Goal: Obtain resource: Download file/media

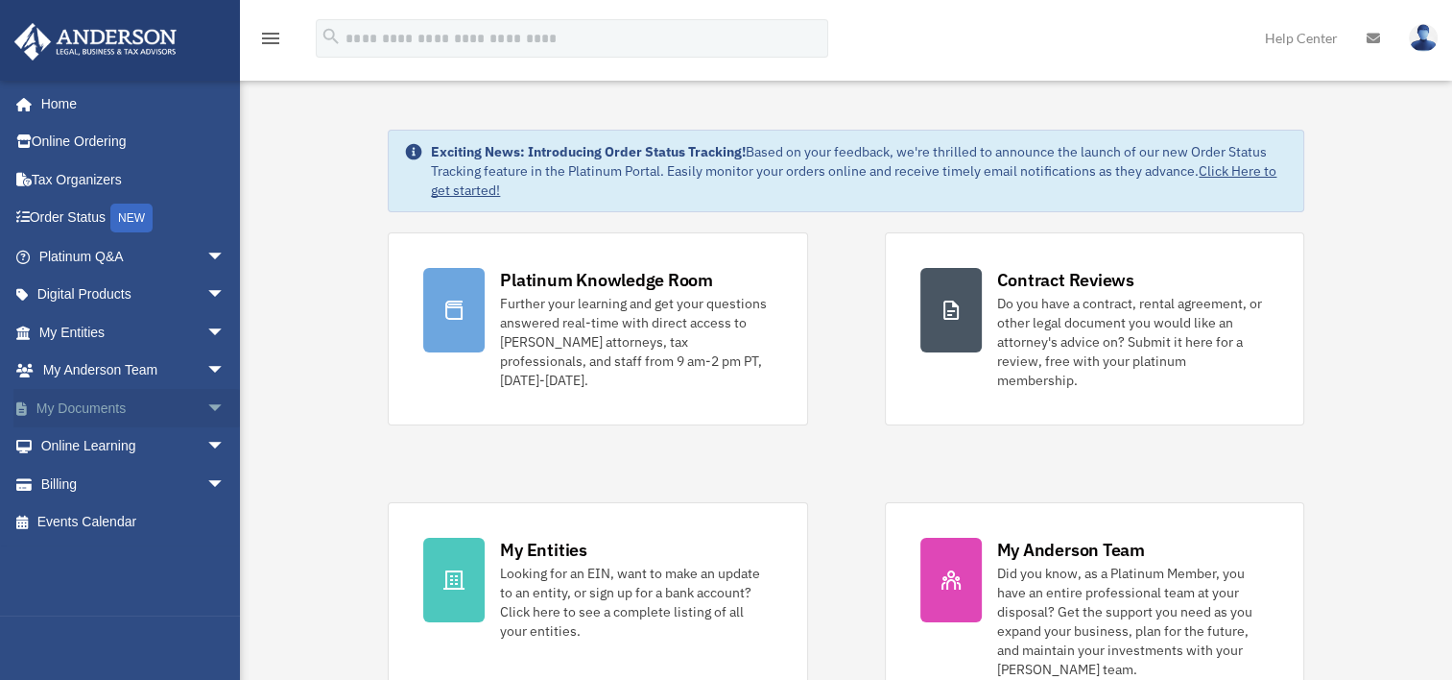
click at [82, 407] on link "My Documents arrow_drop_down" at bounding box center [133, 408] width 241 height 38
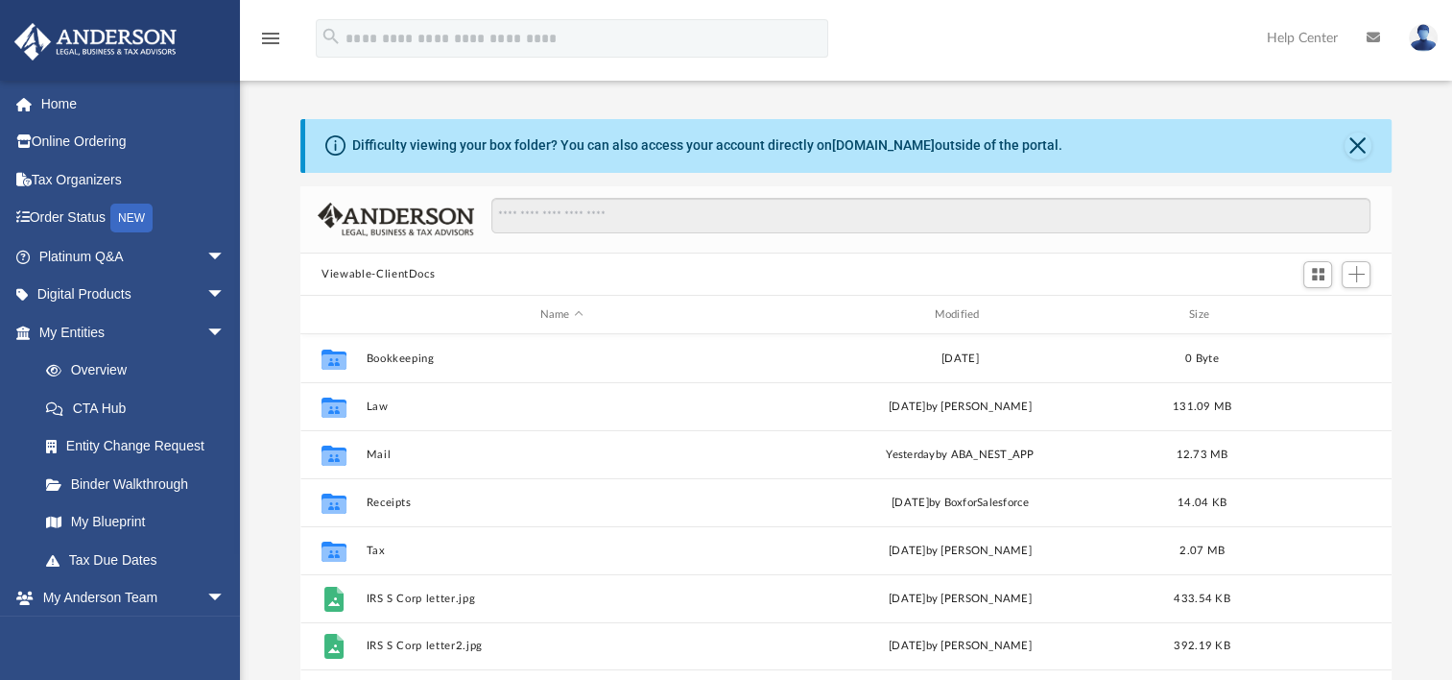
scroll to position [421, 1075]
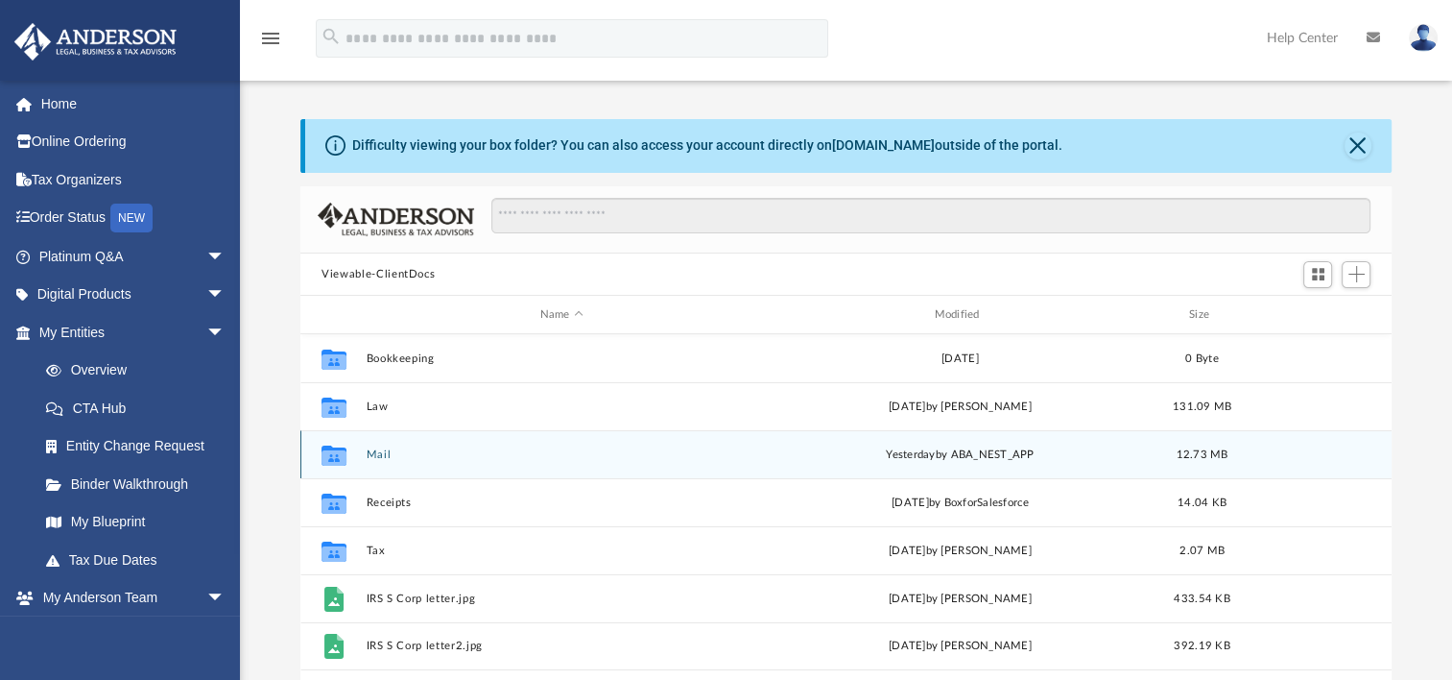
click at [338, 455] on icon "grid" at bounding box center [334, 455] width 25 height 20
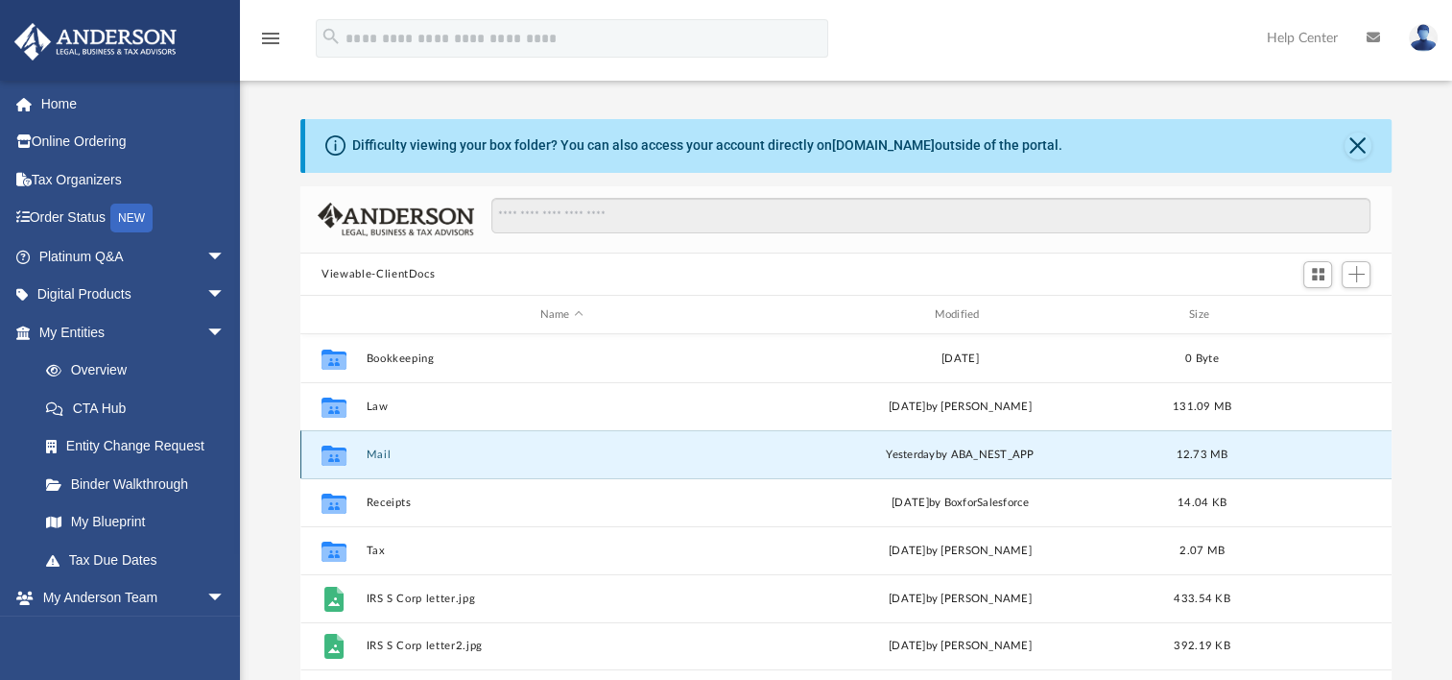
click at [375, 453] on button "Mail" at bounding box center [562, 454] width 391 height 12
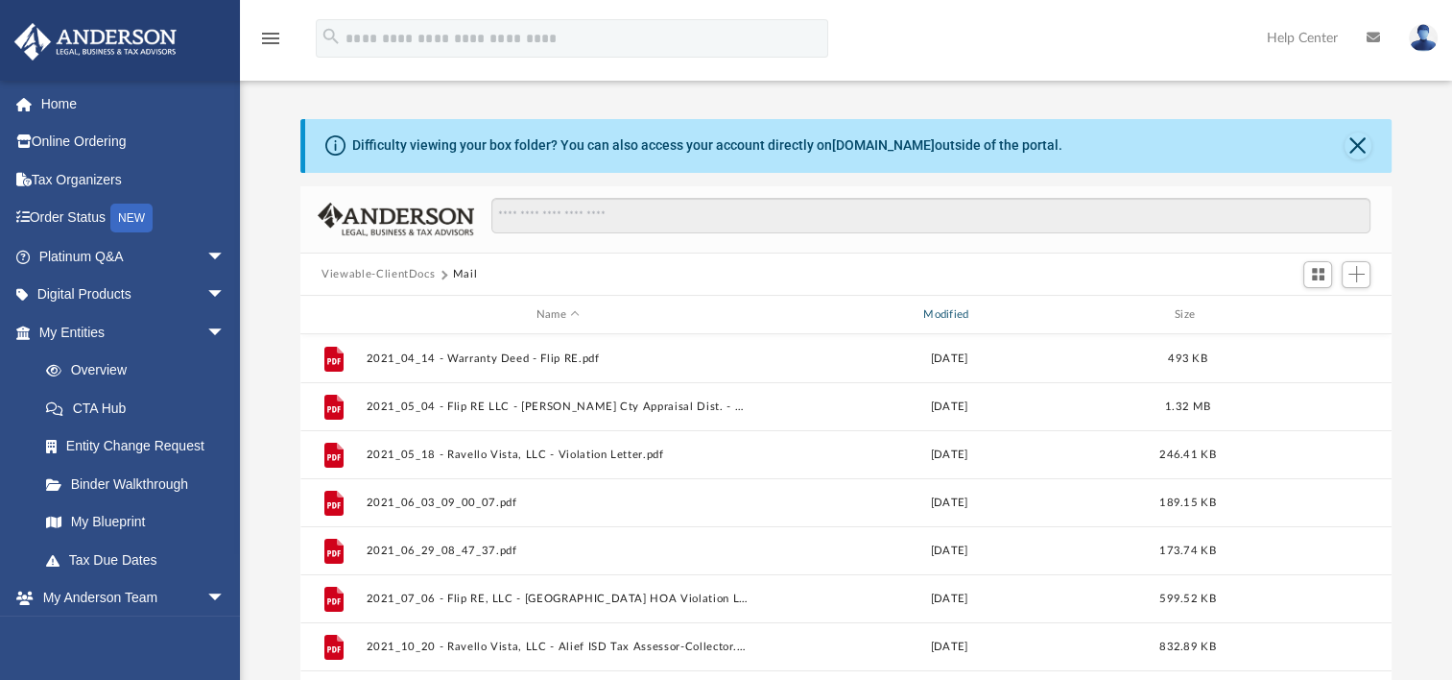
click at [948, 311] on div "Modified" at bounding box center [949, 314] width 384 height 17
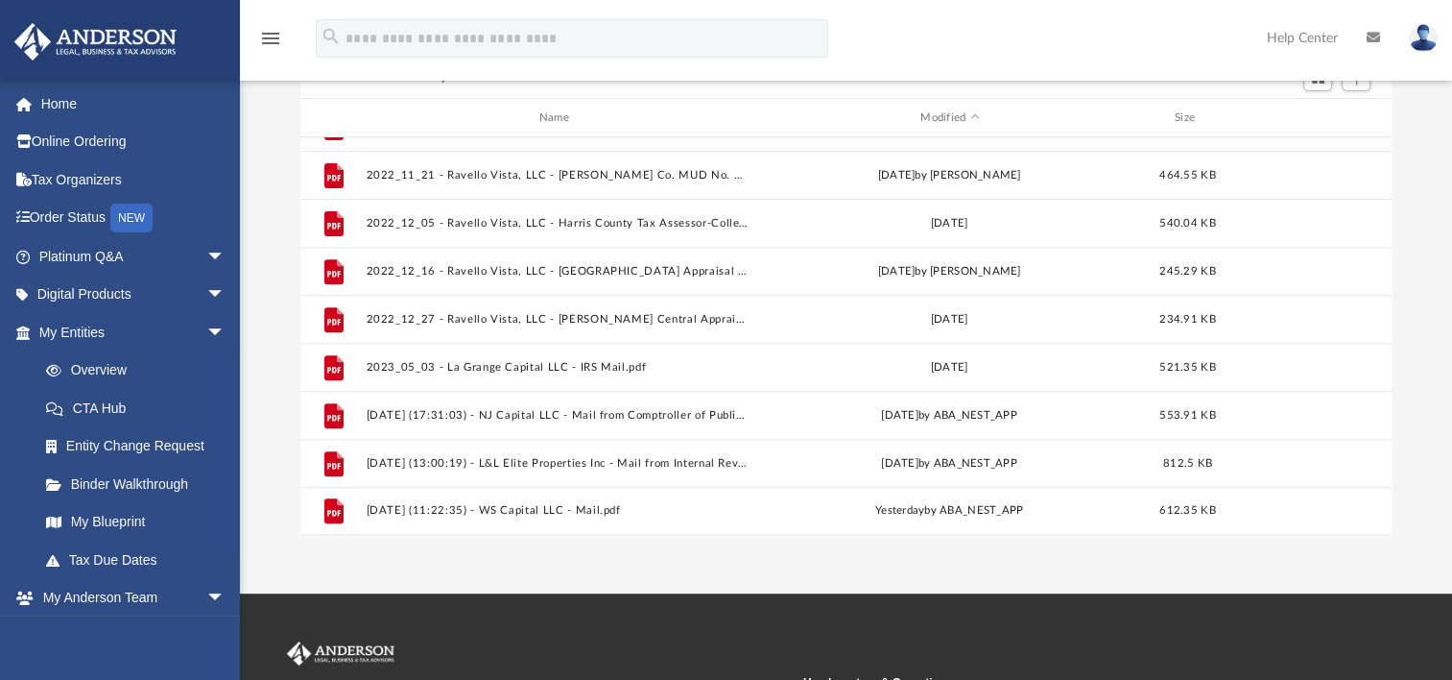
scroll to position [213, 0]
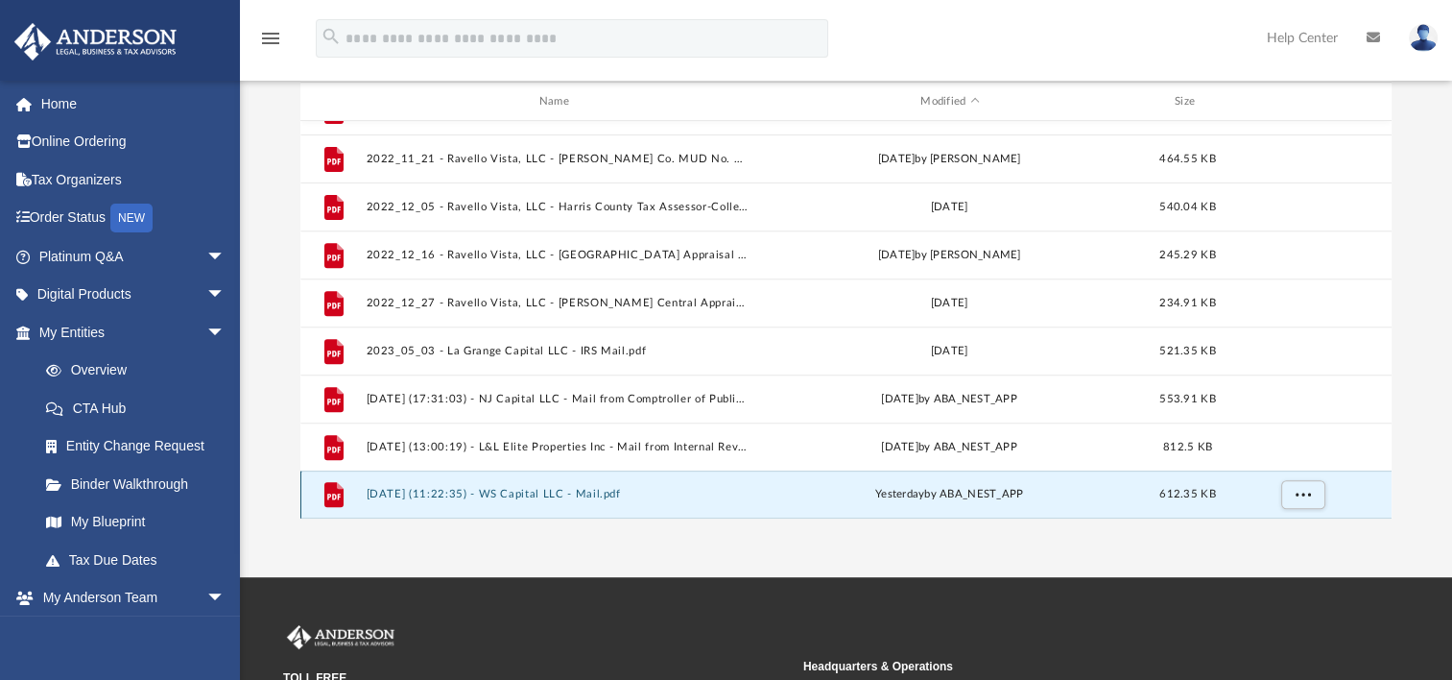
click at [554, 492] on button "[DATE] (11:22:35) - WS Capital LLC - Mail.pdf" at bounding box center [558, 494] width 383 height 12
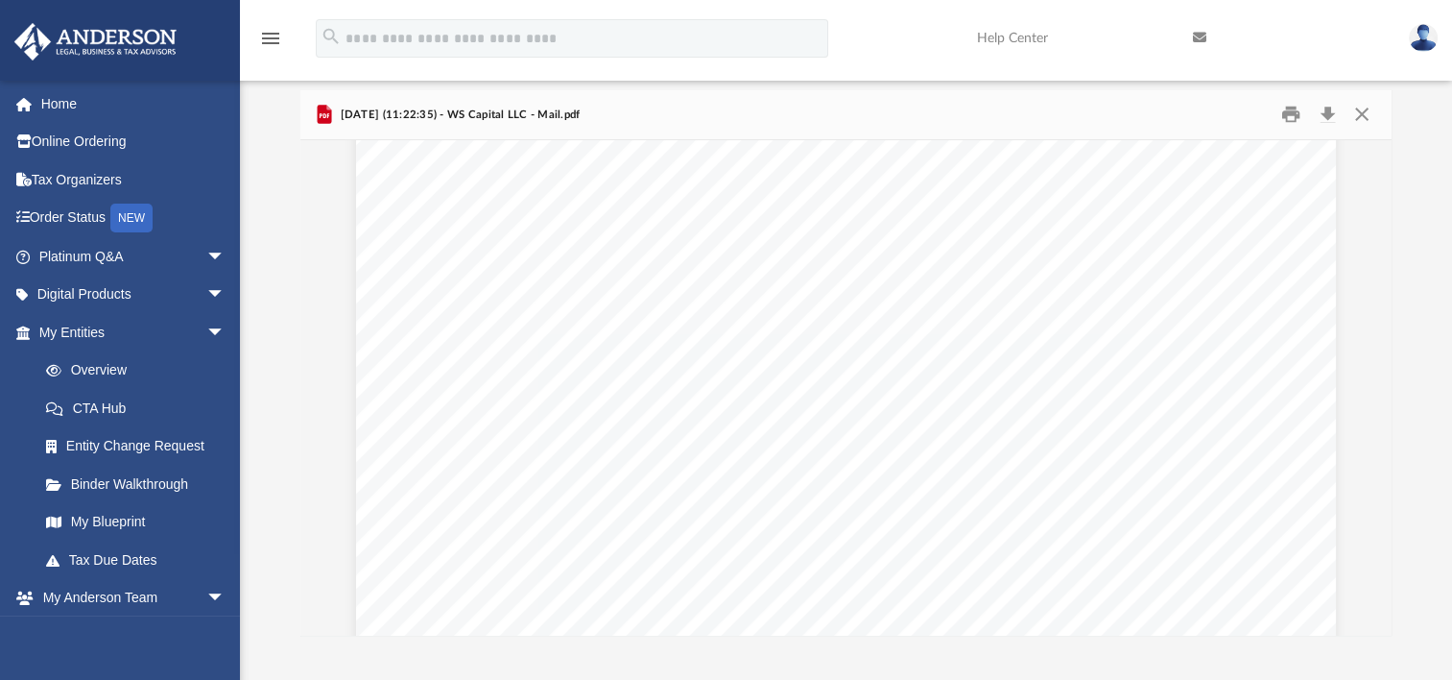
scroll to position [0, 0]
